Goal: Information Seeking & Learning: Learn about a topic

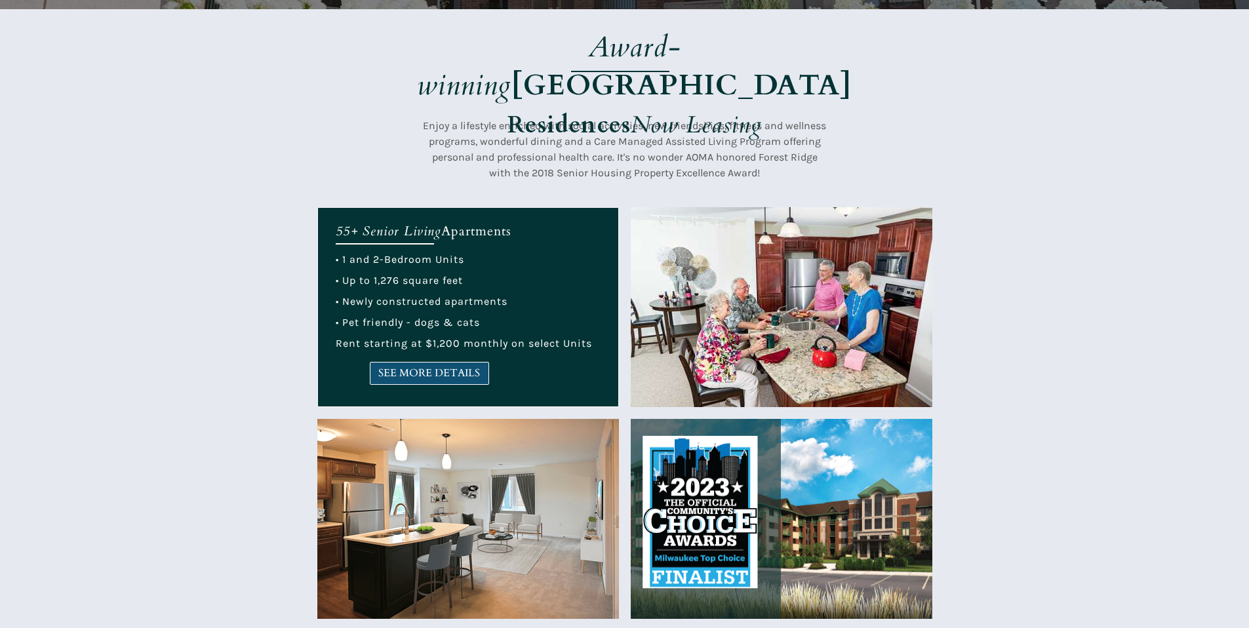
click at [409, 380] on span "SEE MORE DETAILS" at bounding box center [429, 373] width 118 height 12
